Goal: Task Accomplishment & Management: Use online tool/utility

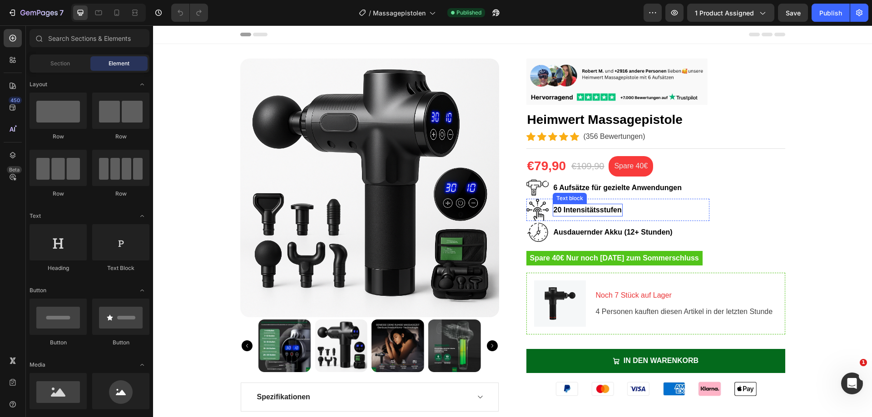
click at [557, 210] on p "20 Intensitätsstufen" at bounding box center [588, 210] width 68 height 11
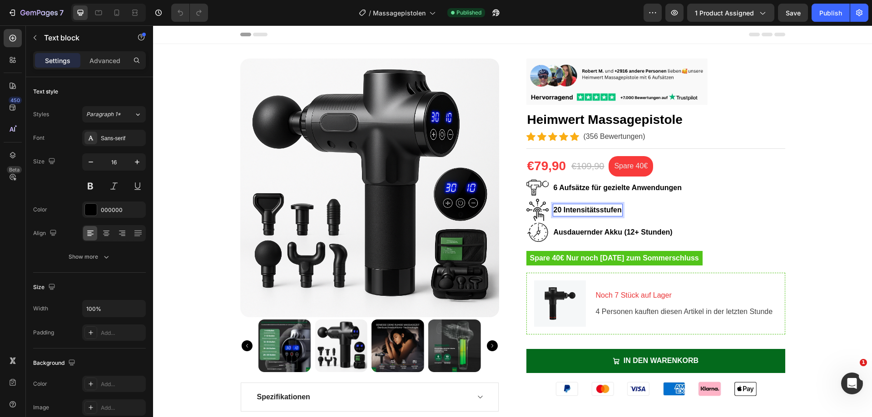
drag, startPoint x: 557, startPoint y: 210, endPoint x: 549, endPoint y: 211, distance: 7.3
click at [553, 211] on div "20 Intensitätsstufen" at bounding box center [588, 210] width 70 height 13
click at [554, 212] on p "20 Intensitätsstufen" at bounding box center [588, 210] width 68 height 11
click at [628, 234] on p "Ausdauernder Akku (12+ Stunden)" at bounding box center [613, 232] width 119 height 11
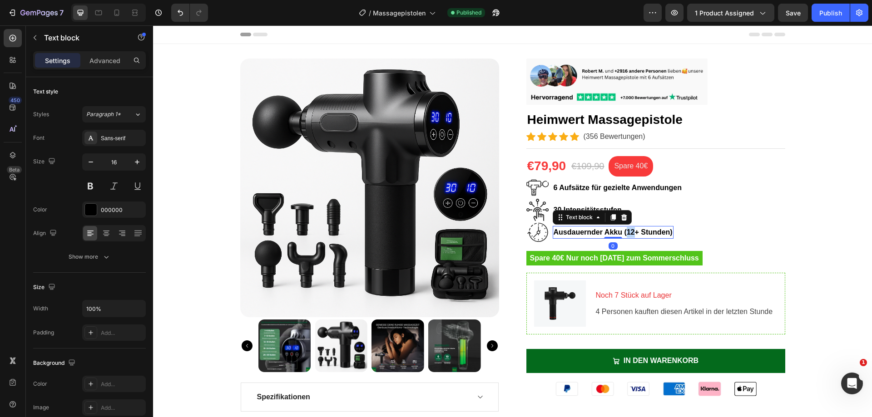
click at [629, 234] on p "Ausdauernder Akku (12+ Stunden)" at bounding box center [613, 232] width 119 height 11
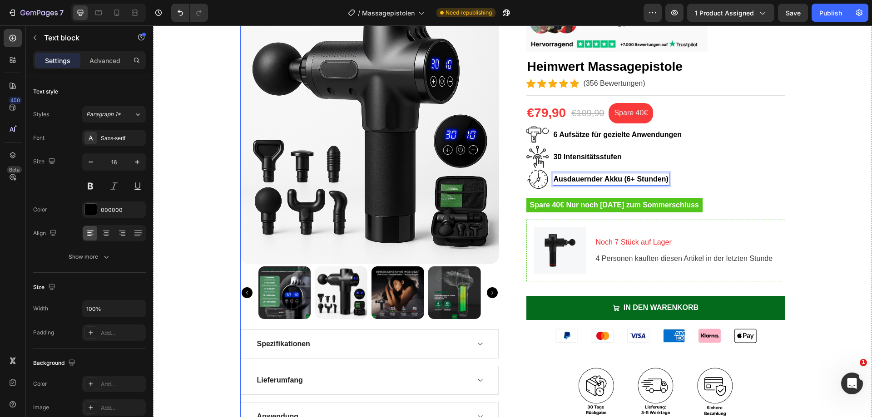
scroll to position [45, 0]
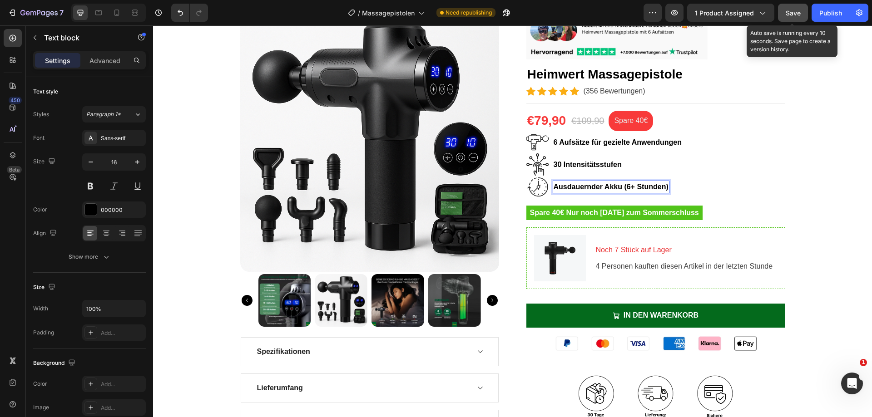
click at [799, 13] on span "Save" at bounding box center [793, 13] width 15 height 8
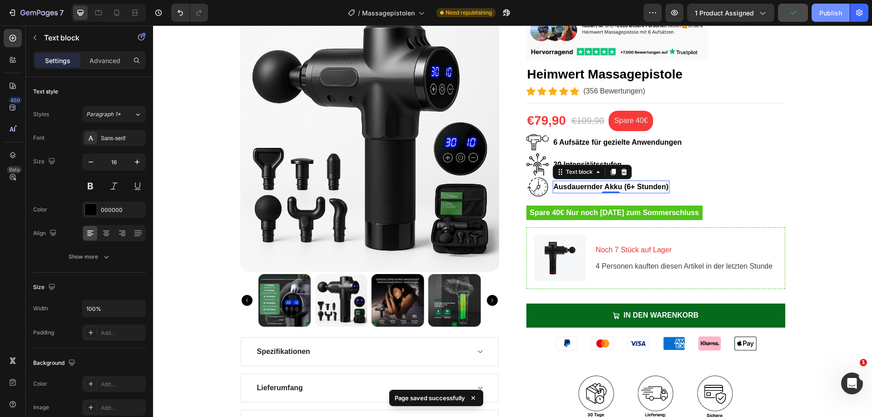
click at [820, 15] on div "Publish" at bounding box center [830, 13] width 23 height 10
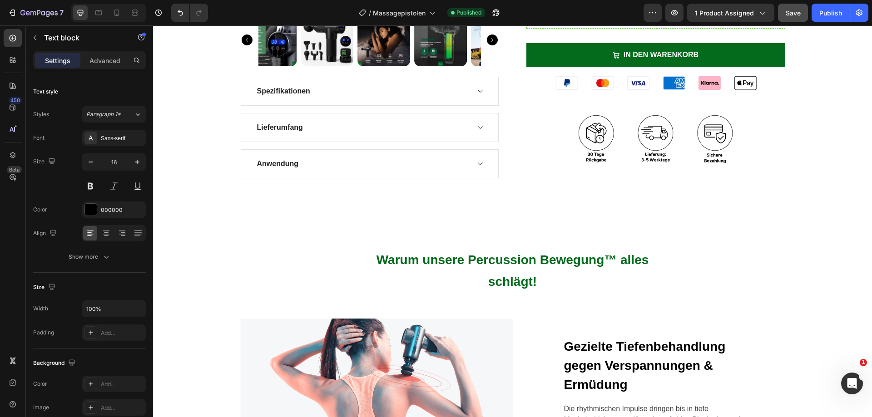
scroll to position [173, 0]
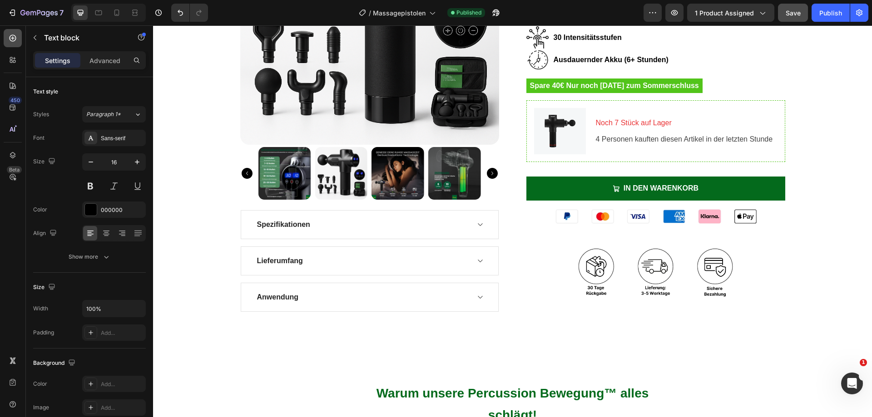
click at [7, 39] on div at bounding box center [13, 38] width 18 height 18
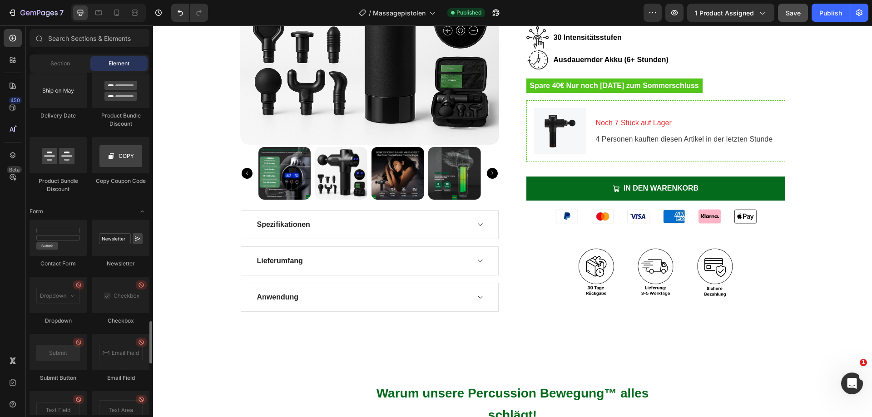
scroll to position [2409, 0]
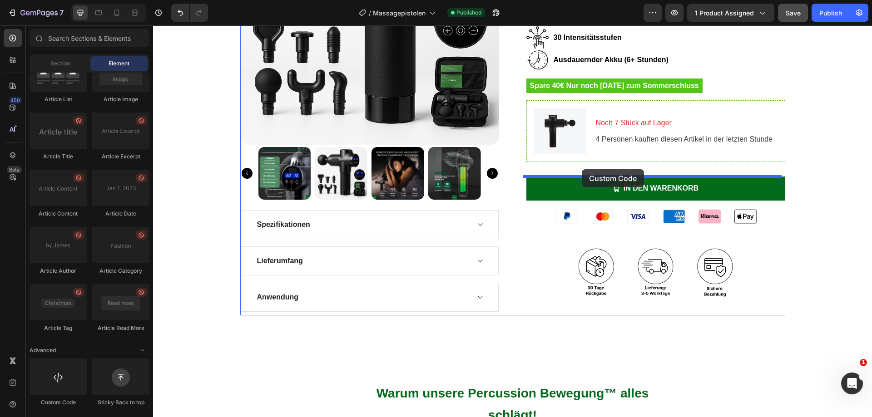
drag, startPoint x: 209, startPoint y: 407, endPoint x: 582, endPoint y: 169, distance: 442.0
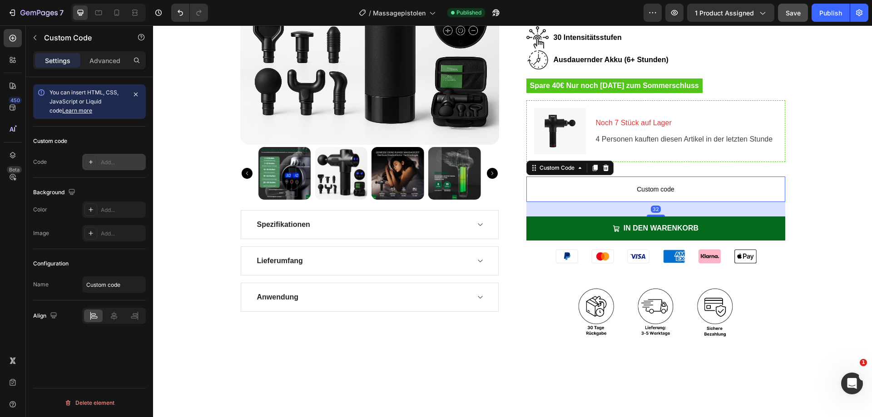
click at [113, 159] on div "Add..." at bounding box center [122, 162] width 43 height 8
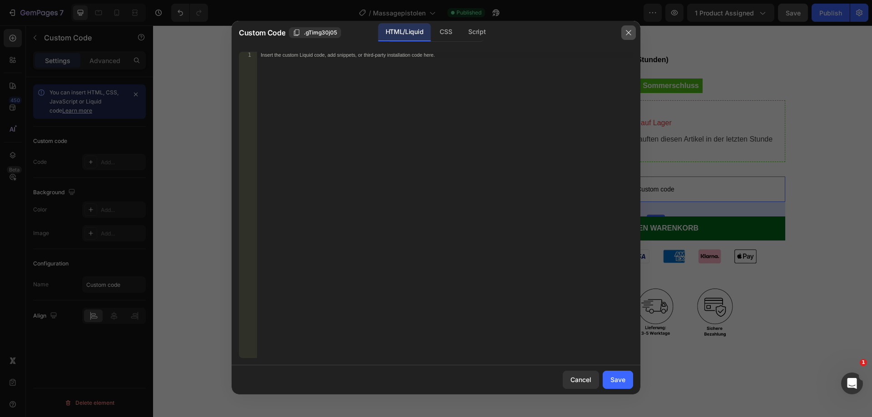
click at [631, 31] on icon "button" at bounding box center [628, 32] width 7 height 7
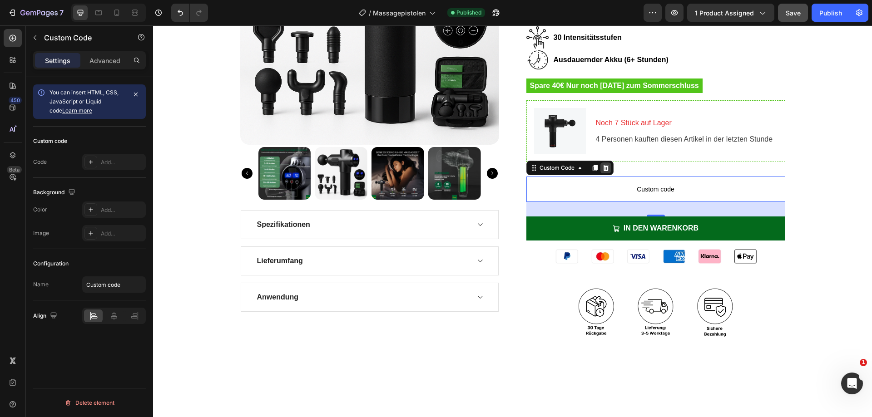
click at [603, 166] on icon at bounding box center [606, 168] width 6 height 6
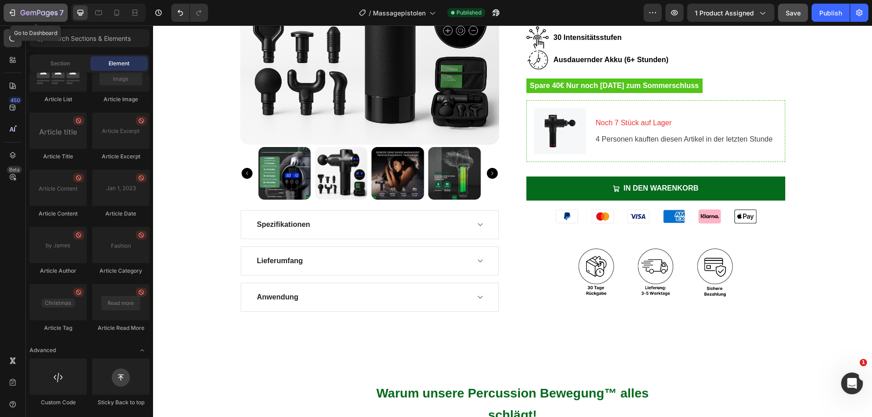
click at [11, 10] on icon "button" at bounding box center [13, 13] width 4 height 6
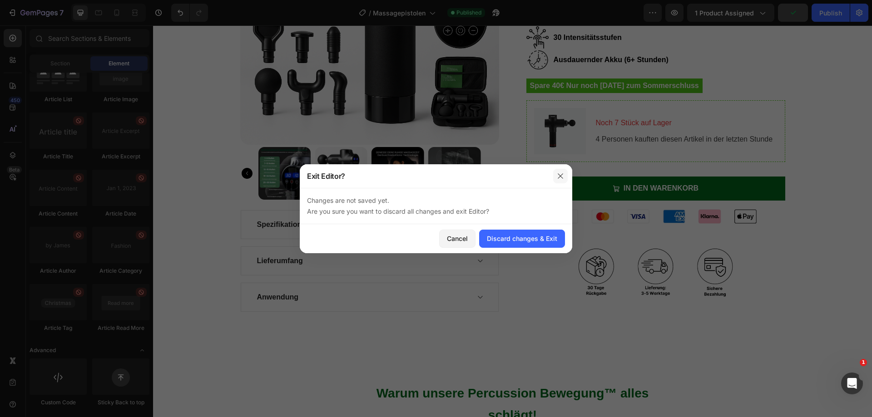
click at [559, 174] on icon "button" at bounding box center [560, 176] width 7 height 7
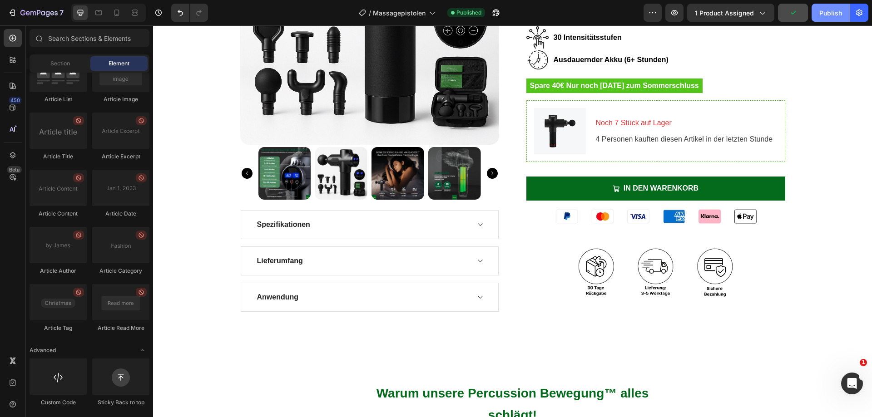
click at [825, 8] on div "Publish" at bounding box center [830, 13] width 23 height 10
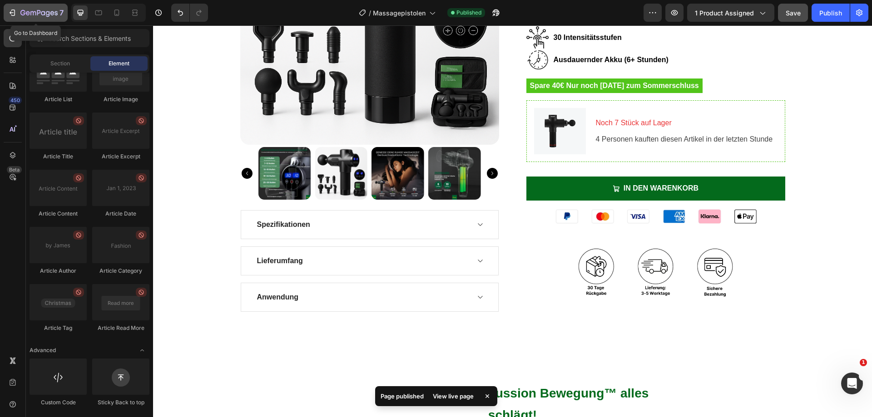
click at [19, 12] on div "7" at bounding box center [36, 12] width 56 height 11
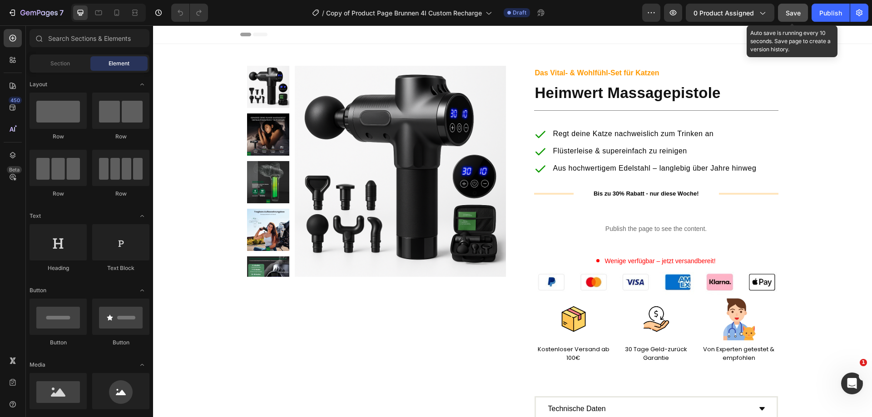
click at [787, 19] on button "Save" at bounding box center [793, 13] width 30 height 18
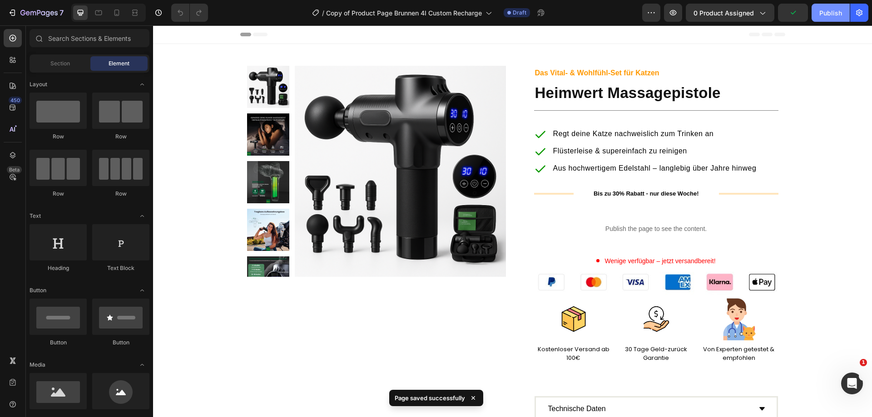
click at [827, 17] on div "Publish" at bounding box center [830, 13] width 23 height 10
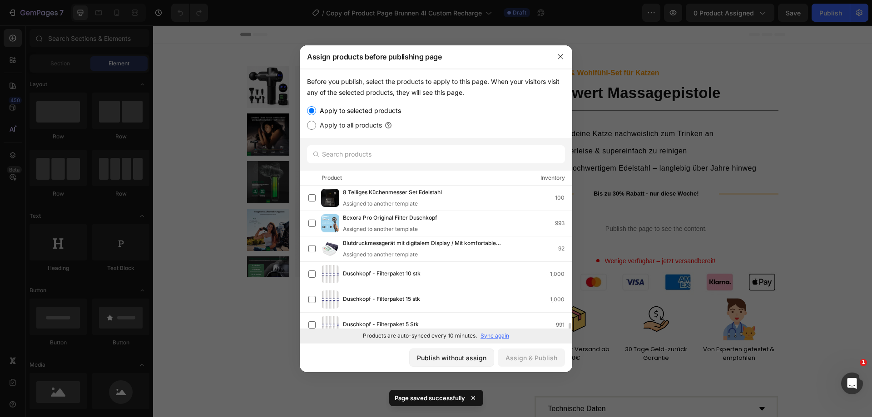
scroll to position [84, 0]
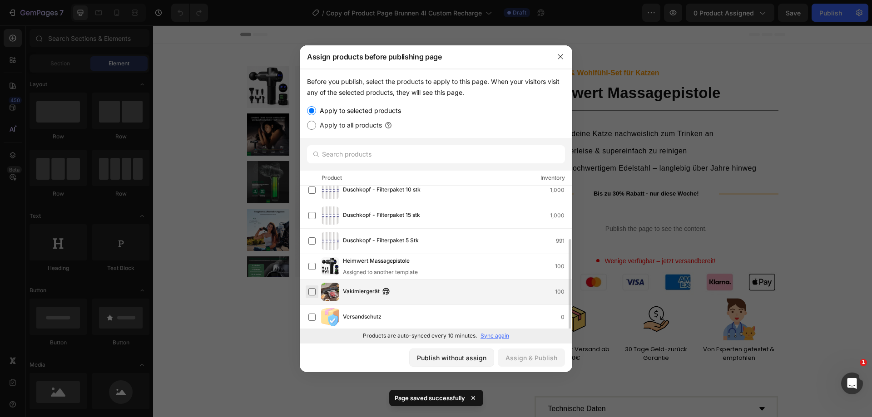
click at [313, 295] on label at bounding box center [311, 291] width 7 height 7
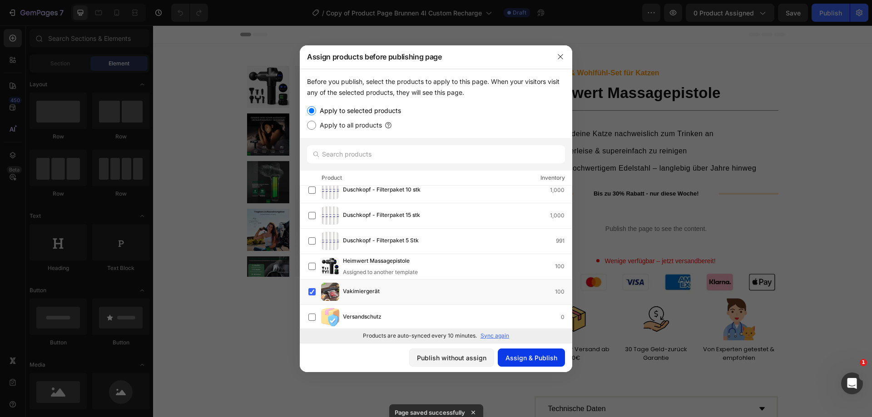
click at [519, 356] on div "Assign & Publish" at bounding box center [531, 358] width 52 height 10
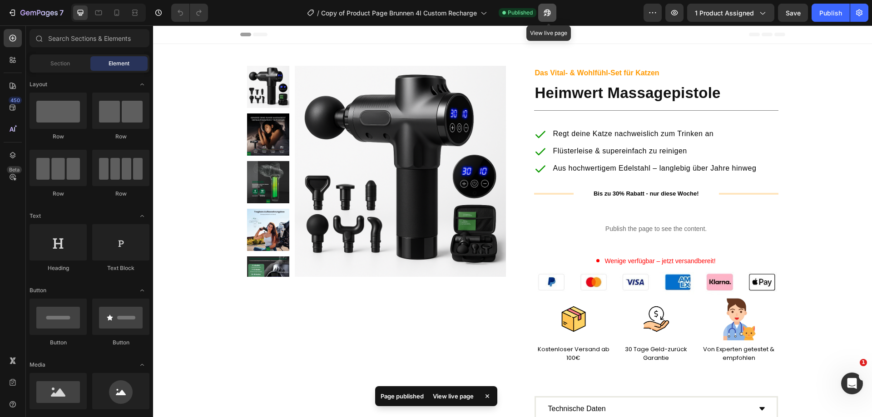
click at [549, 14] on icon "button" at bounding box center [547, 12] width 9 height 9
